Goal: Register for event/course

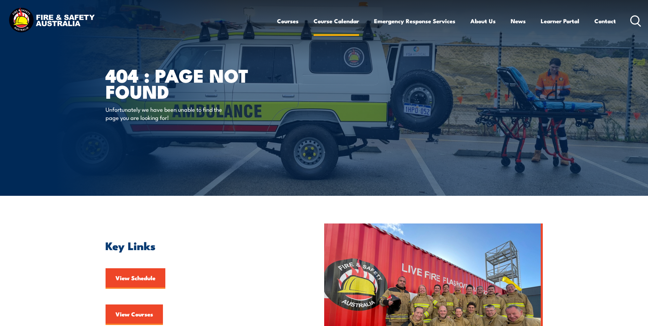
click at [332, 18] on link "Course Calendar" at bounding box center [336, 21] width 45 height 18
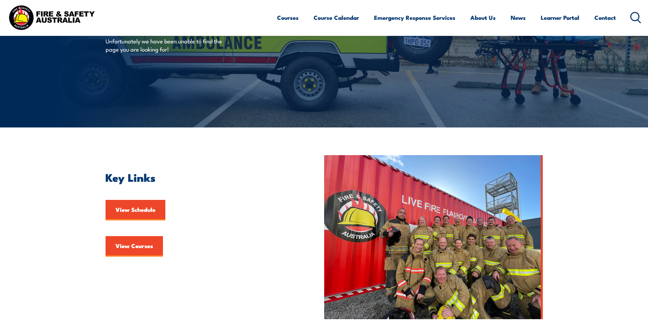
scroll to position [102, 0]
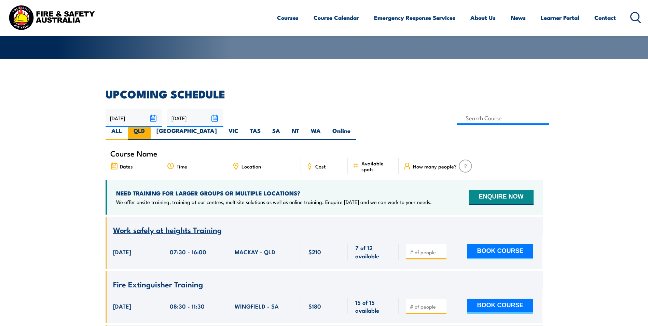
scroll to position [137, 0]
click at [151, 127] on label "QLD" at bounding box center [139, 133] width 23 height 13
click at [149, 127] on input "QLD" at bounding box center [147, 129] width 4 height 4
radio input "true"
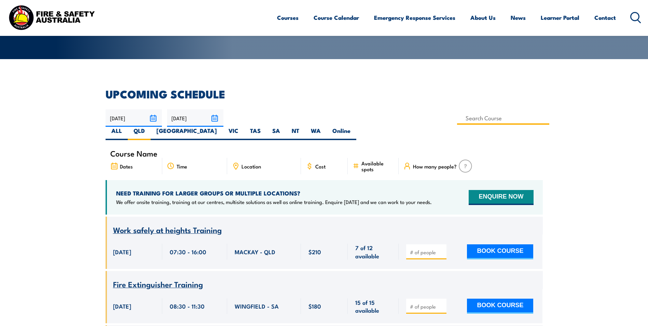
click at [457, 121] on input at bounding box center [503, 117] width 93 height 13
click at [457, 118] on input at bounding box center [503, 117] width 93 height 13
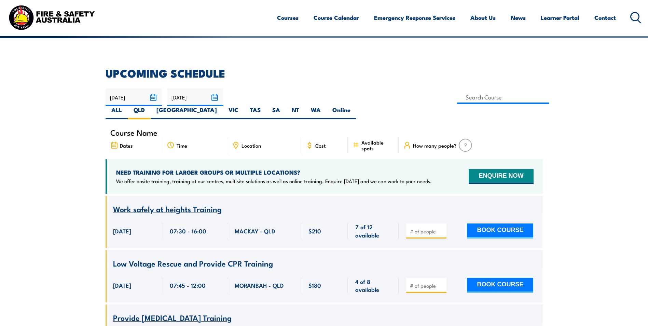
scroll to position [157, 0]
click at [457, 94] on input at bounding box center [503, 97] width 93 height 13
type input "Fire Extinguisher Training"
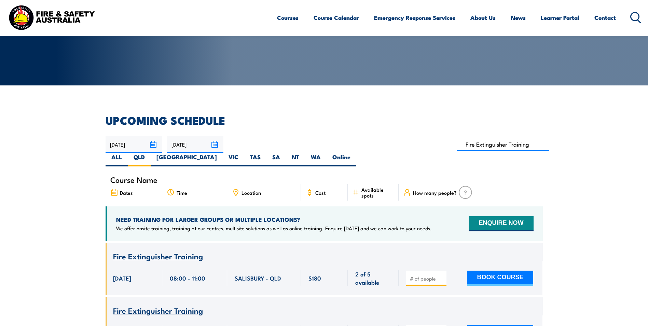
scroll to position [123, 0]
